Goal: Find contact information: Find specific fact

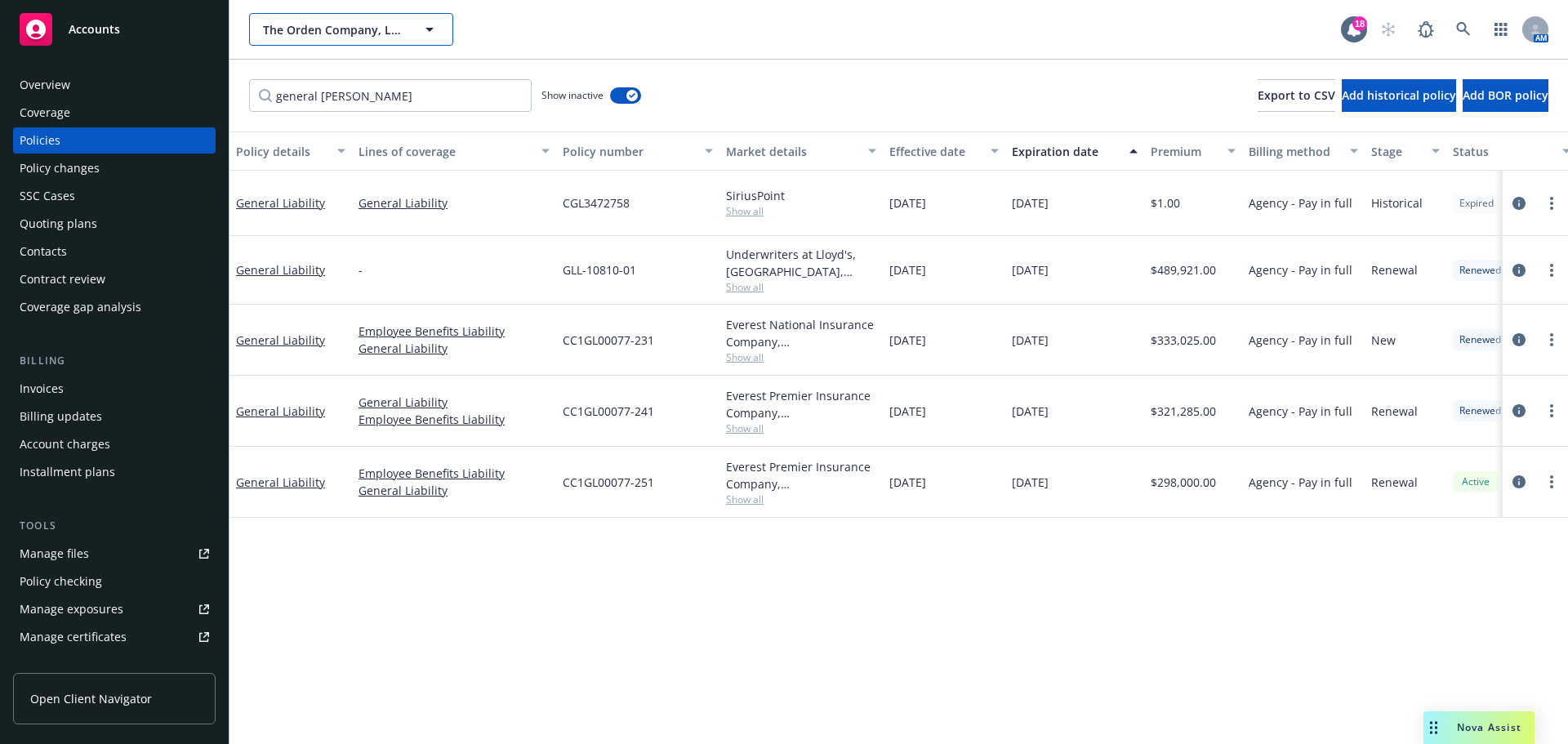
click at [310, 22] on span "The Orden Company, LLC" at bounding box center [333, 30] width 141 height 17
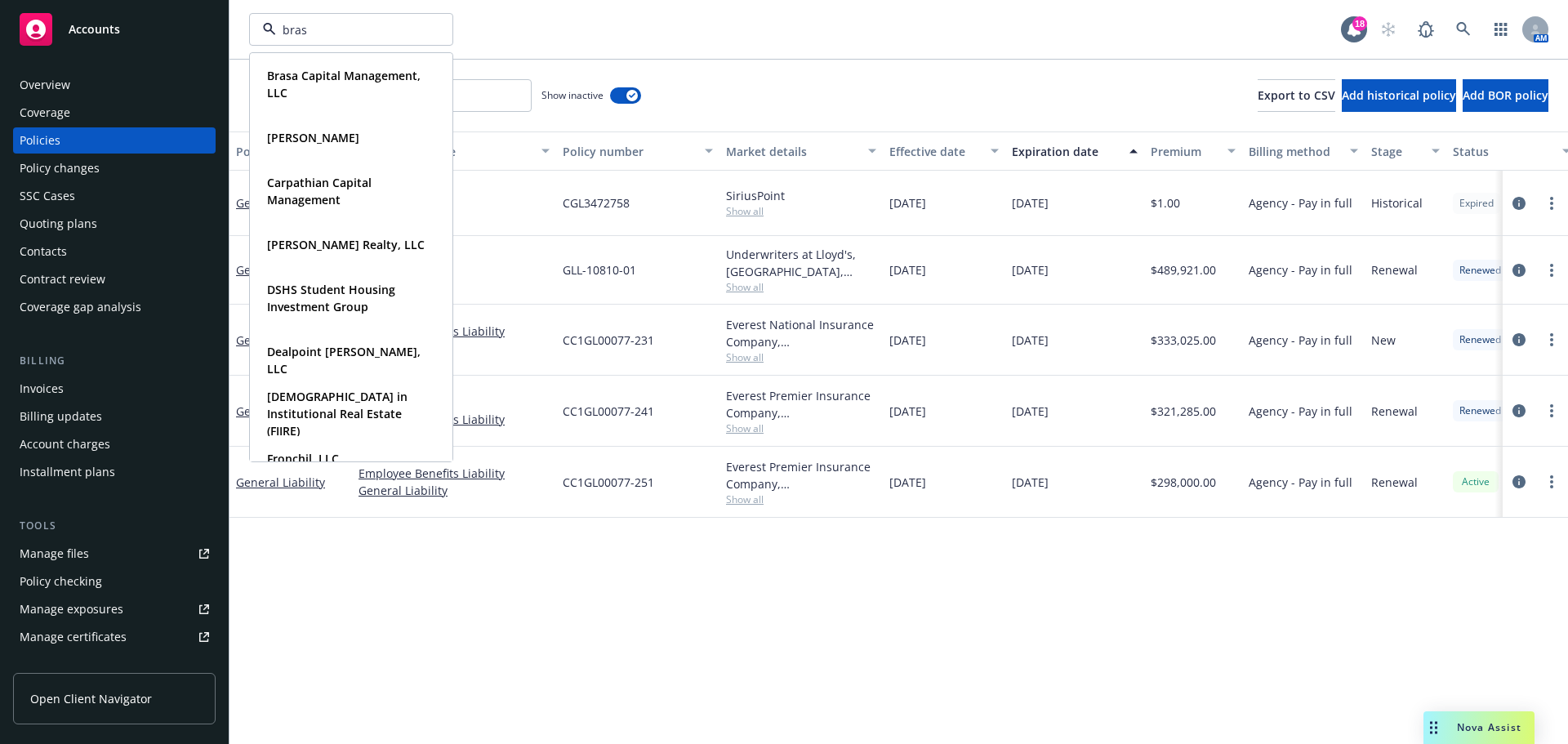
type input "brasa"
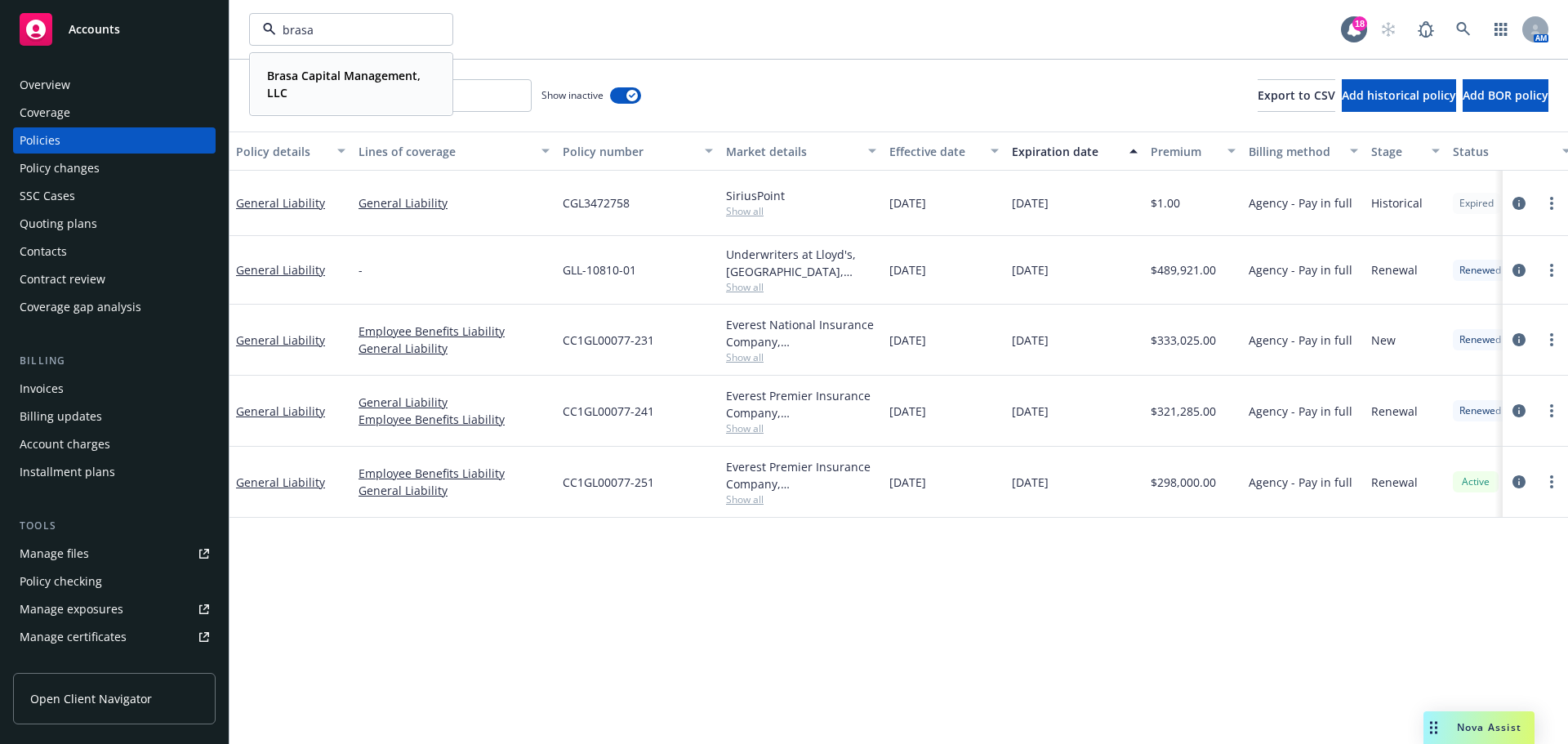
click at [298, 72] on strong "Brasa Capital Management, LLC" at bounding box center [343, 84] width 153 height 32
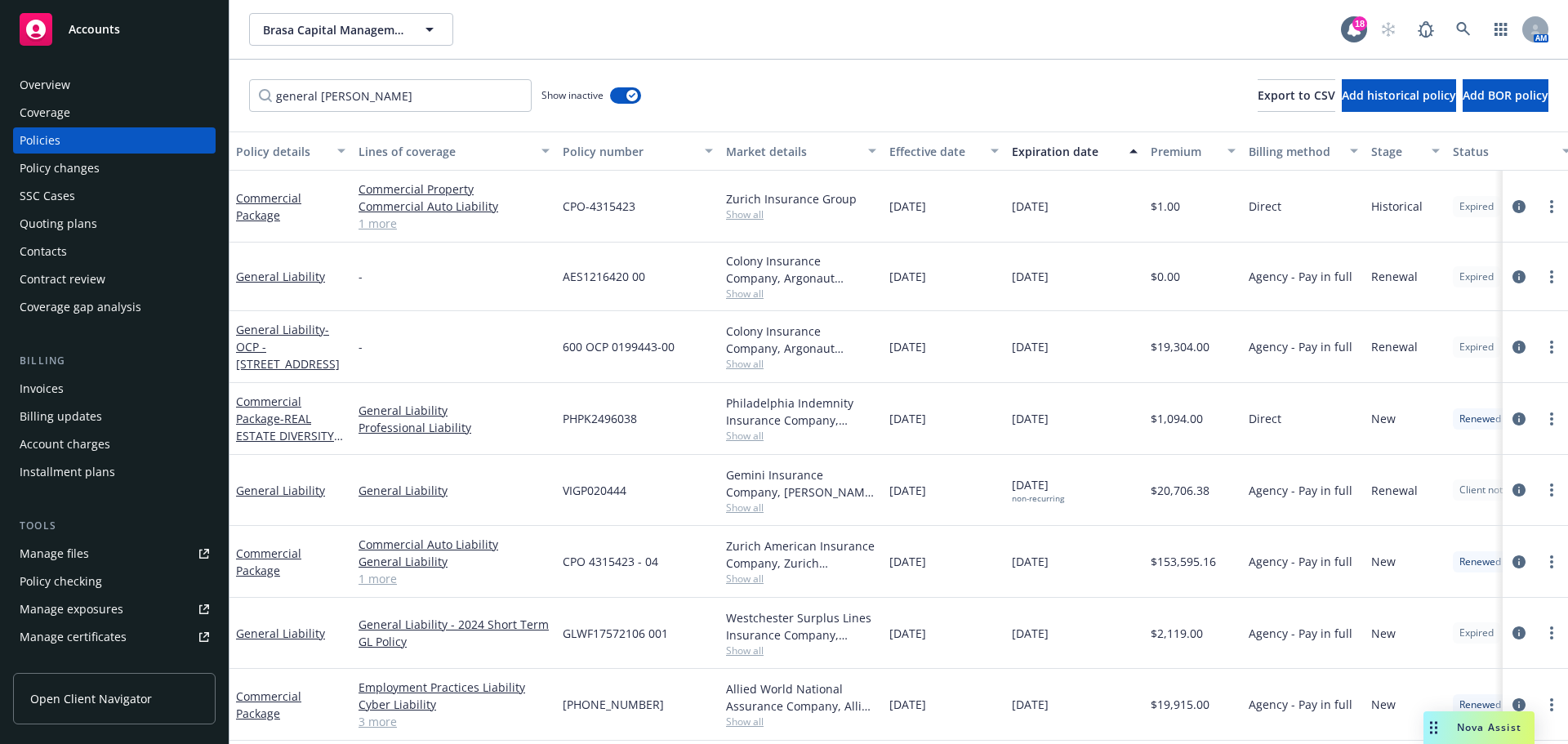
click at [123, 83] on div "Overview" at bounding box center [114, 84] width 189 height 26
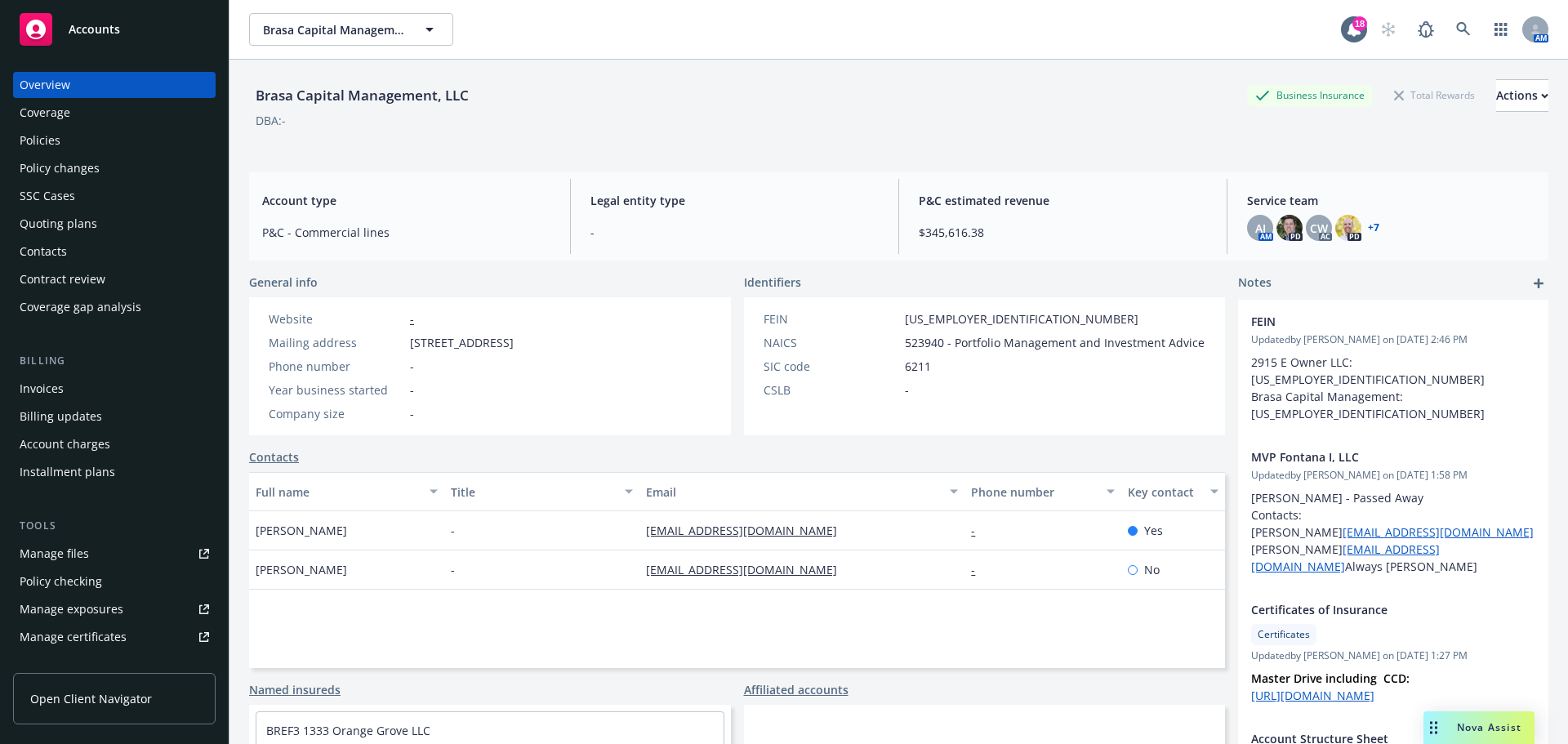
drag, startPoint x: 444, startPoint y: 355, endPoint x: 411, endPoint y: 348, distance: 33.7
click at [411, 348] on span "[STREET_ADDRESS]" at bounding box center [462, 342] width 104 height 17
copy span "[STREET_ADDRESS]"
